Goal: Information Seeking & Learning: Find specific fact

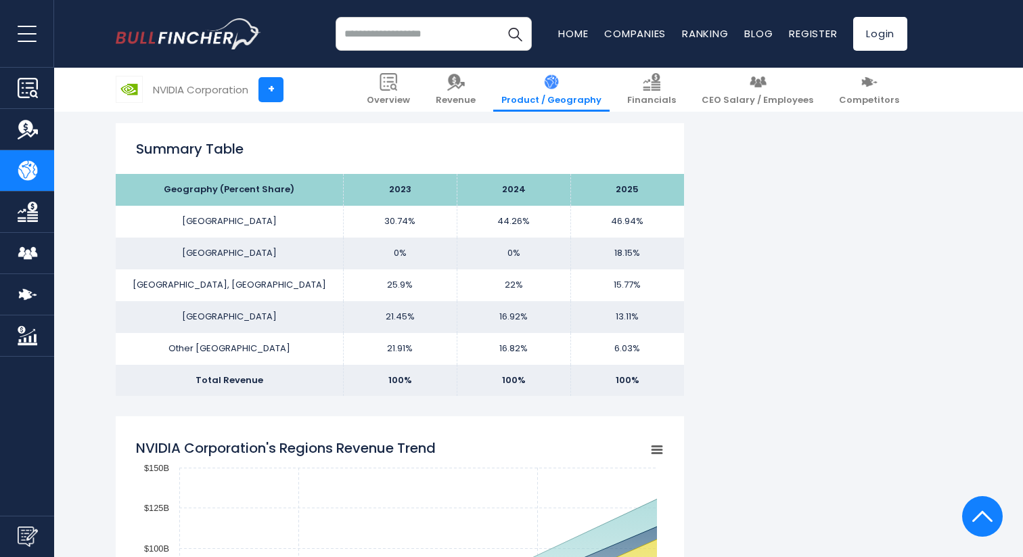
scroll to position [830, 0]
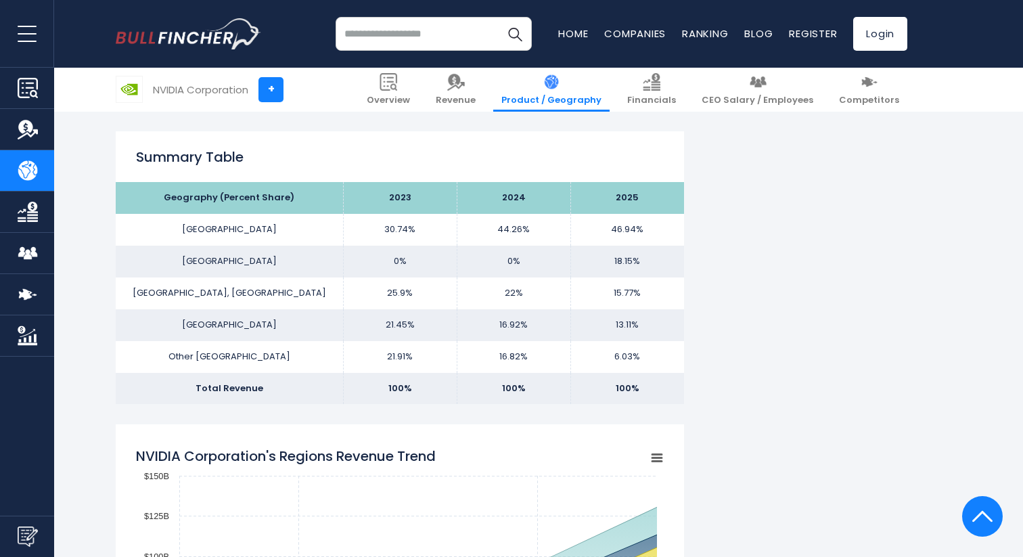
click at [421, 264] on td "0%" at bounding box center [400, 262] width 114 height 32
click at [527, 250] on td "0%" at bounding box center [514, 262] width 114 height 32
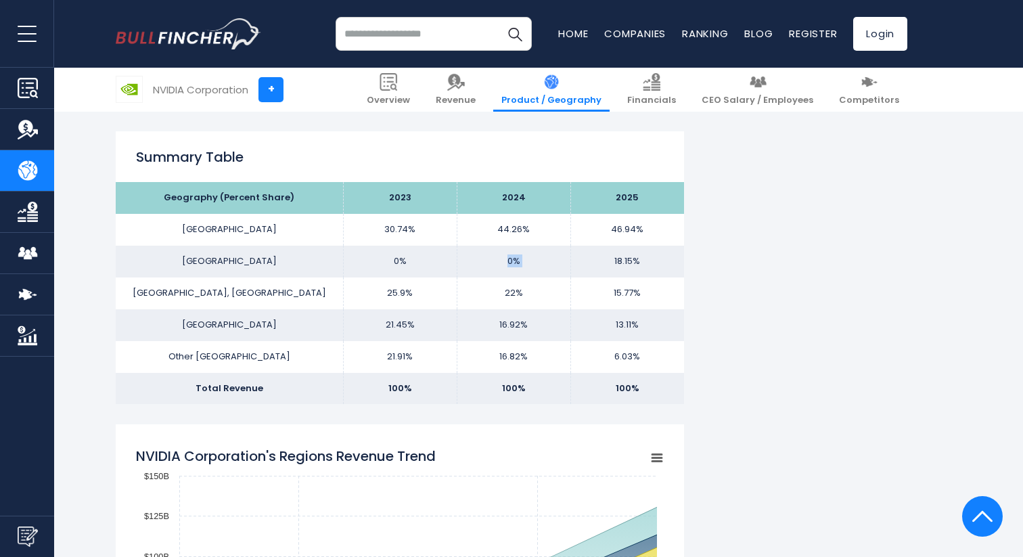
click at [527, 250] on td "0%" at bounding box center [514, 262] width 114 height 32
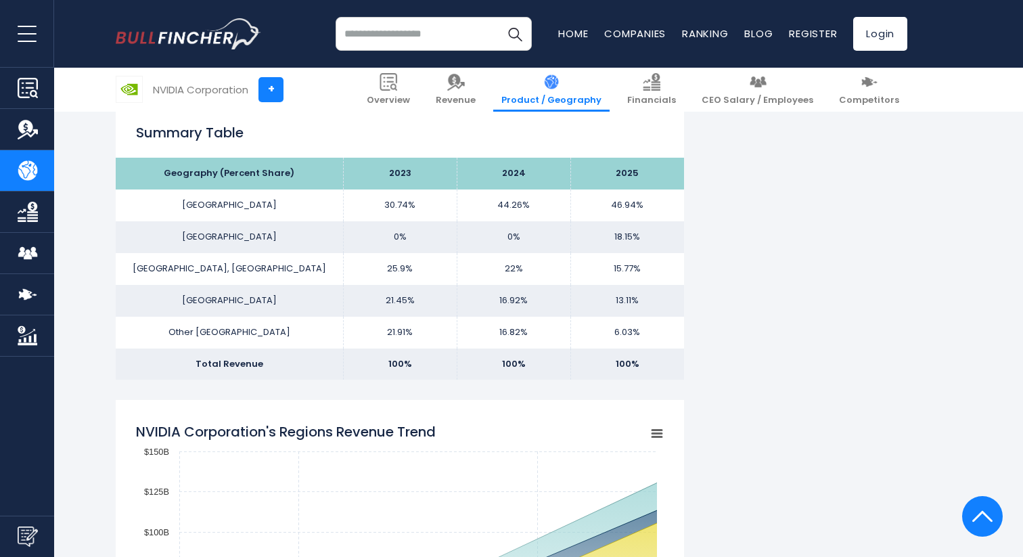
click at [547, 221] on td "0%" at bounding box center [514, 237] width 114 height 32
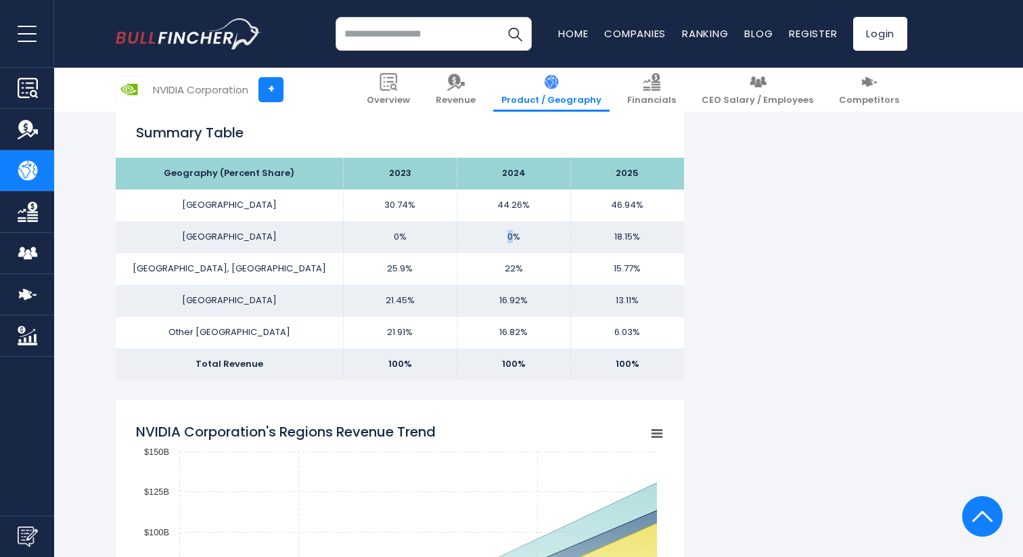
click at [547, 221] on td "0%" at bounding box center [514, 237] width 114 height 32
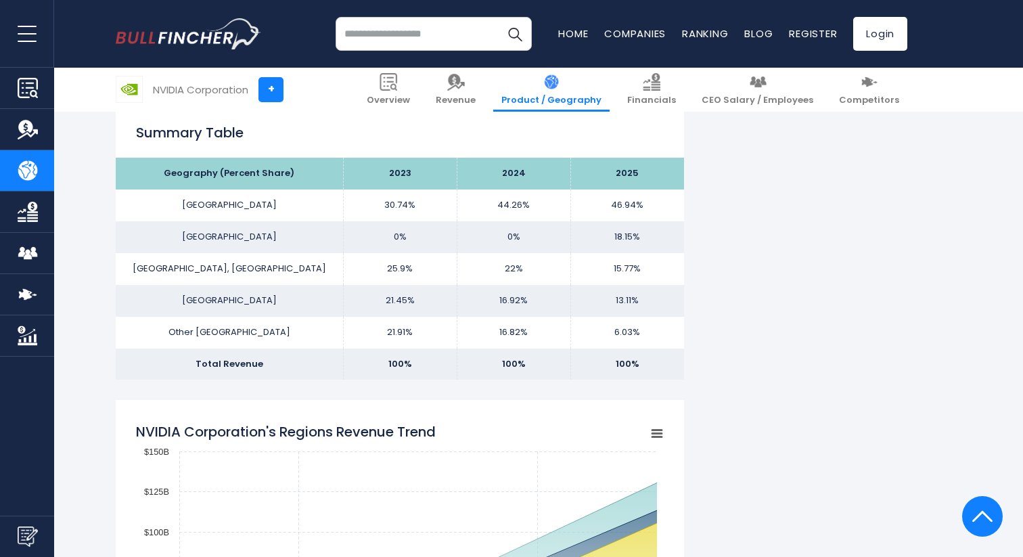
click at [547, 221] on td "0%" at bounding box center [514, 237] width 114 height 32
click at [635, 257] on td "15.77%" at bounding box center [628, 269] width 114 height 32
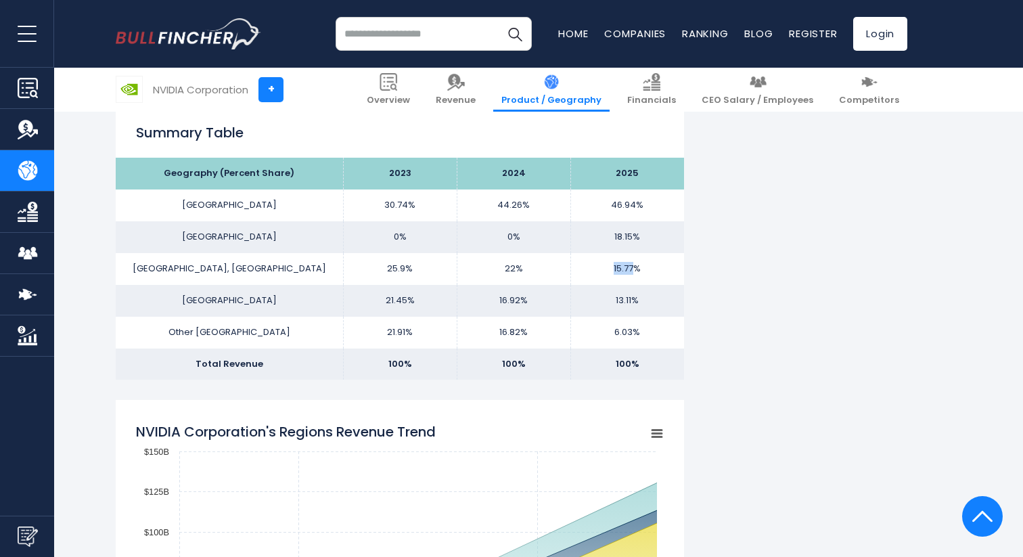
click at [635, 257] on td "15.77%" at bounding box center [628, 269] width 114 height 32
click at [627, 299] on td "13.11%" at bounding box center [628, 301] width 114 height 32
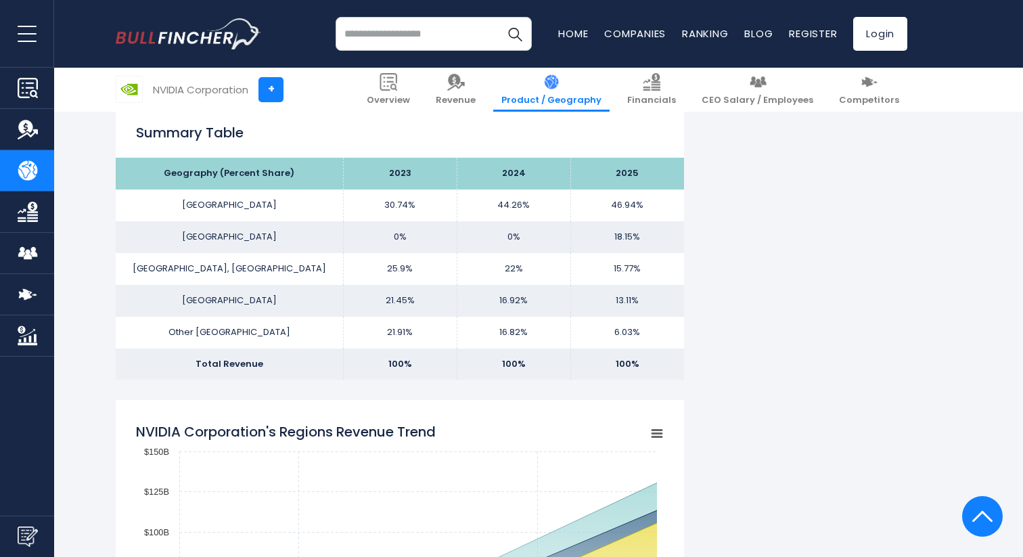
click at [598, 217] on td "46.94%" at bounding box center [628, 206] width 114 height 32
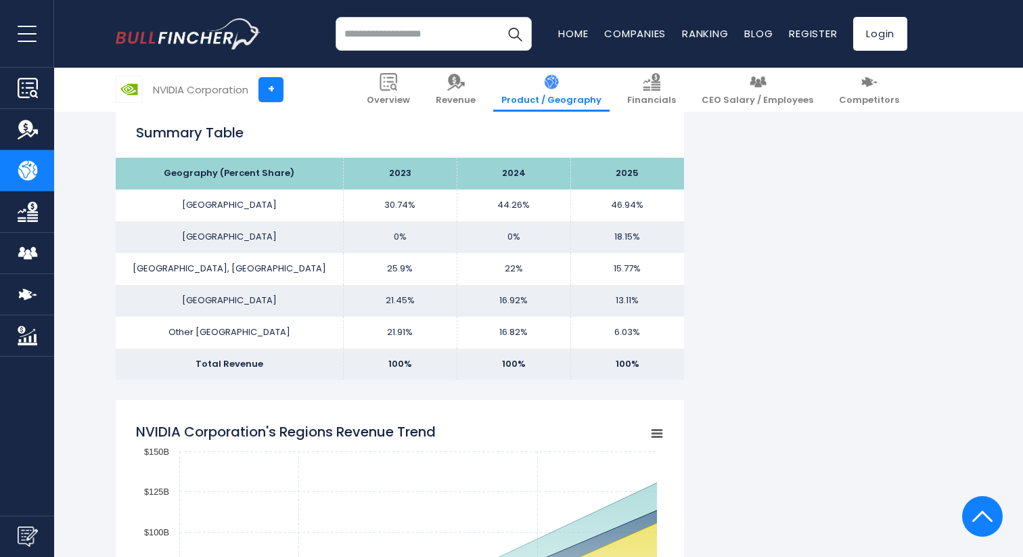
click at [598, 217] on td "46.94%" at bounding box center [628, 206] width 114 height 32
click at [513, 191] on td "44.26%" at bounding box center [514, 206] width 114 height 32
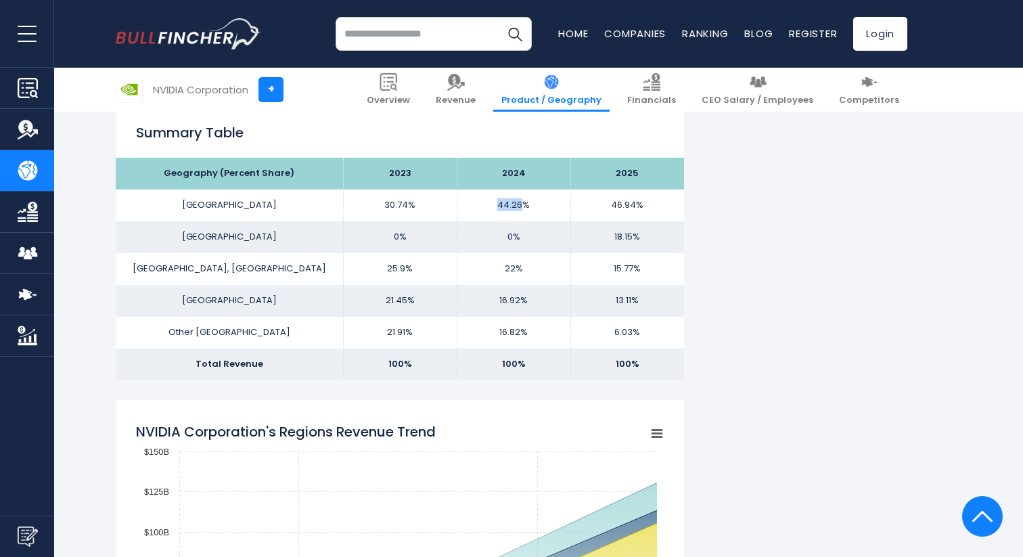
click at [513, 191] on td "44.26%" at bounding box center [514, 206] width 114 height 32
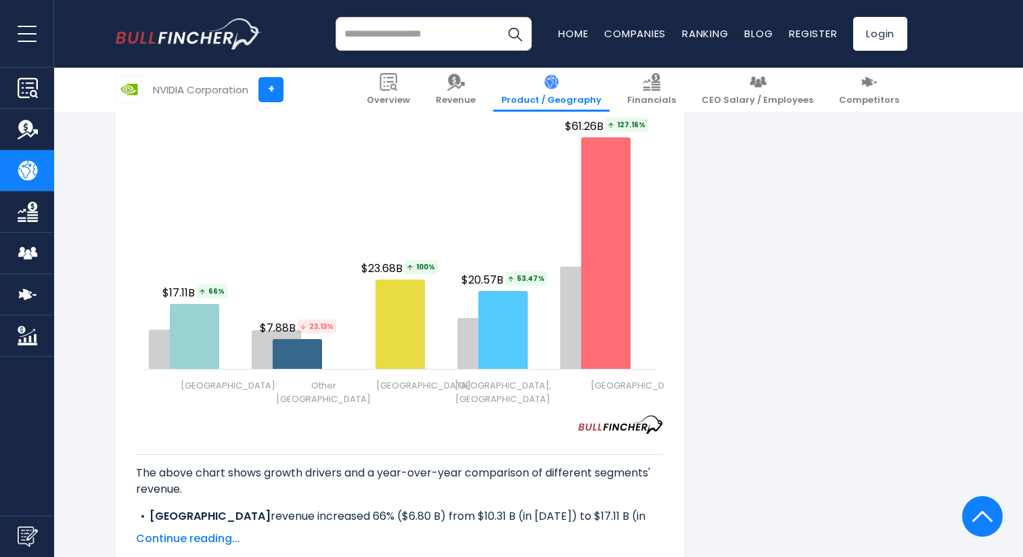
scroll to position [1628, 0]
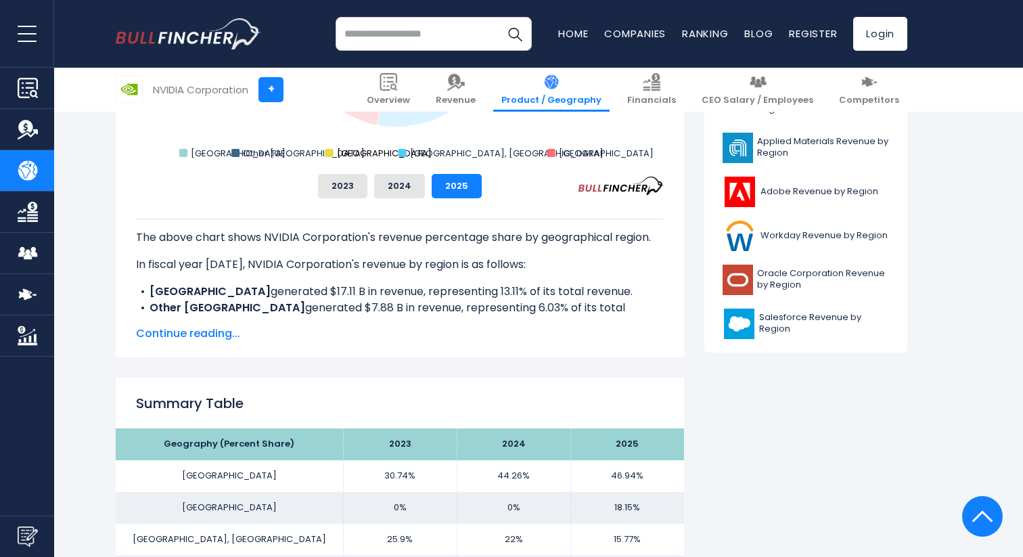
scroll to position [590, 0]
